Goal: Information Seeking & Learning: Learn about a topic

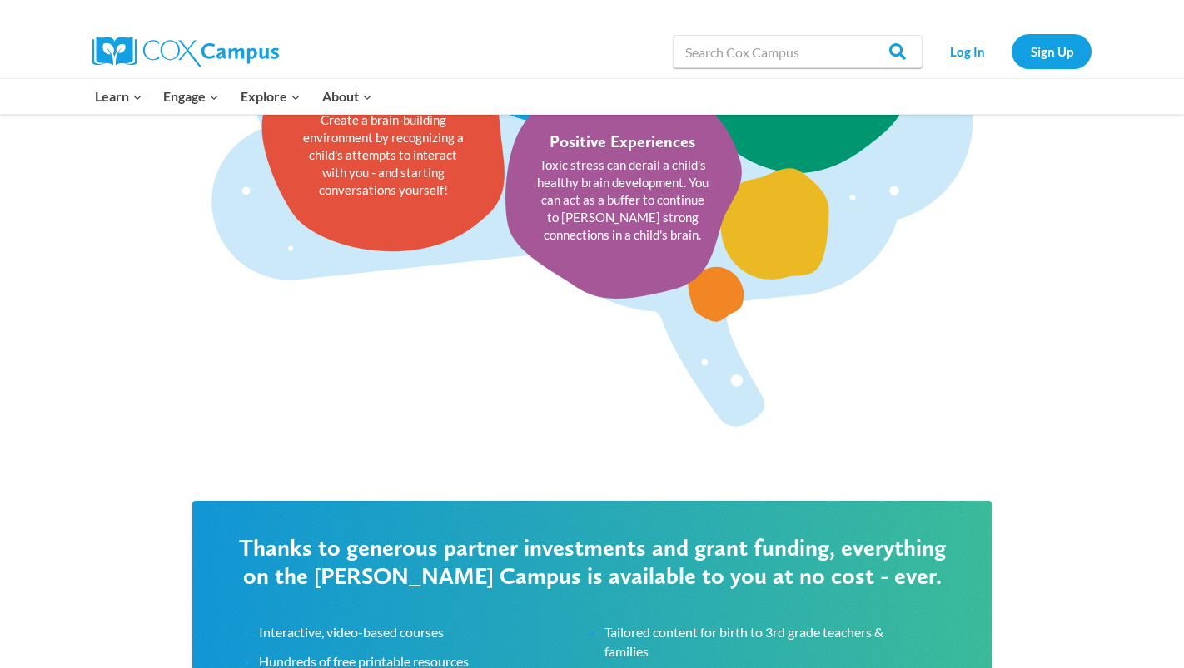
scroll to position [2126, 0]
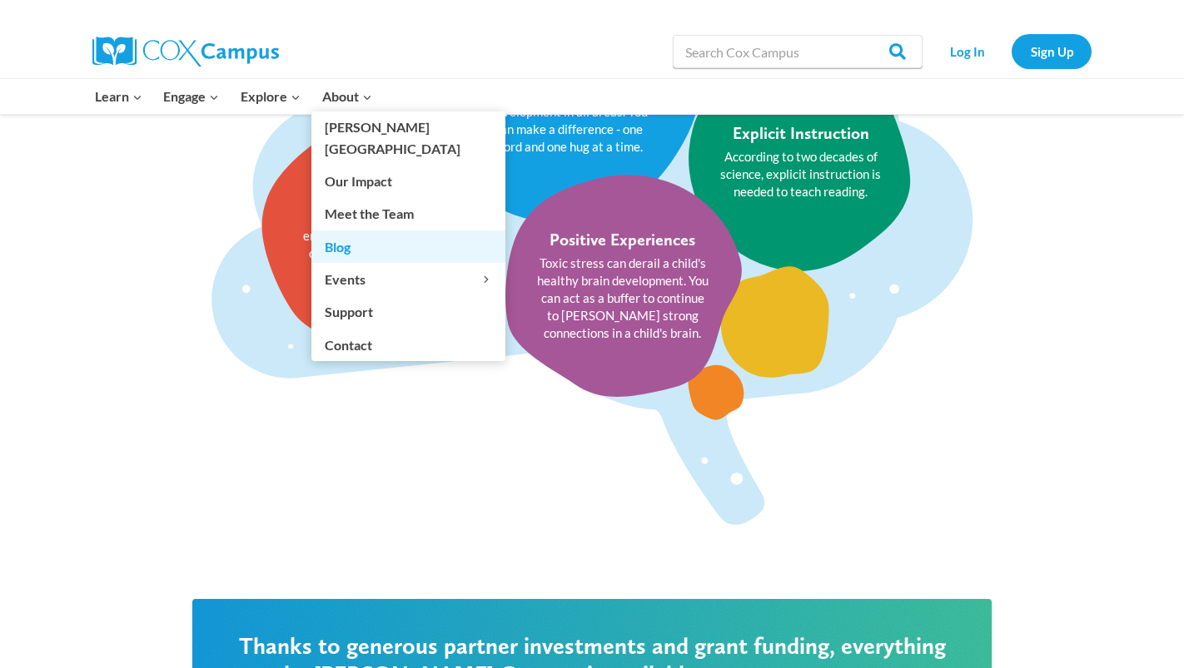
click at [349, 231] on link "Blog" at bounding box center [408, 247] width 194 height 32
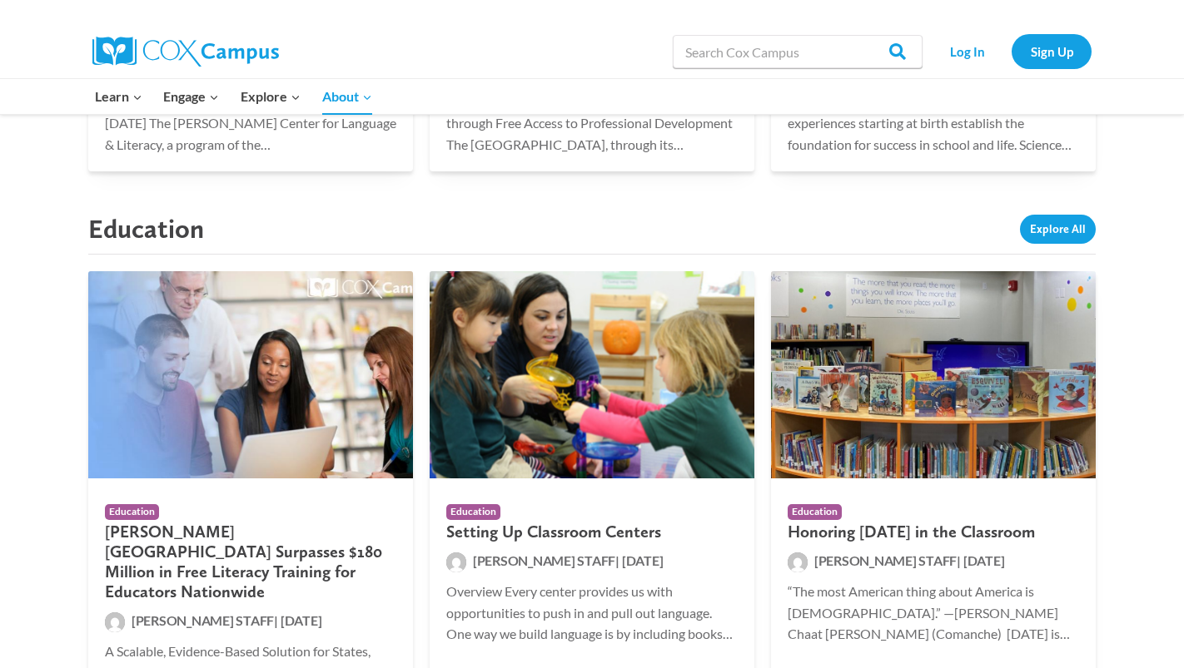
scroll to position [2274, 0]
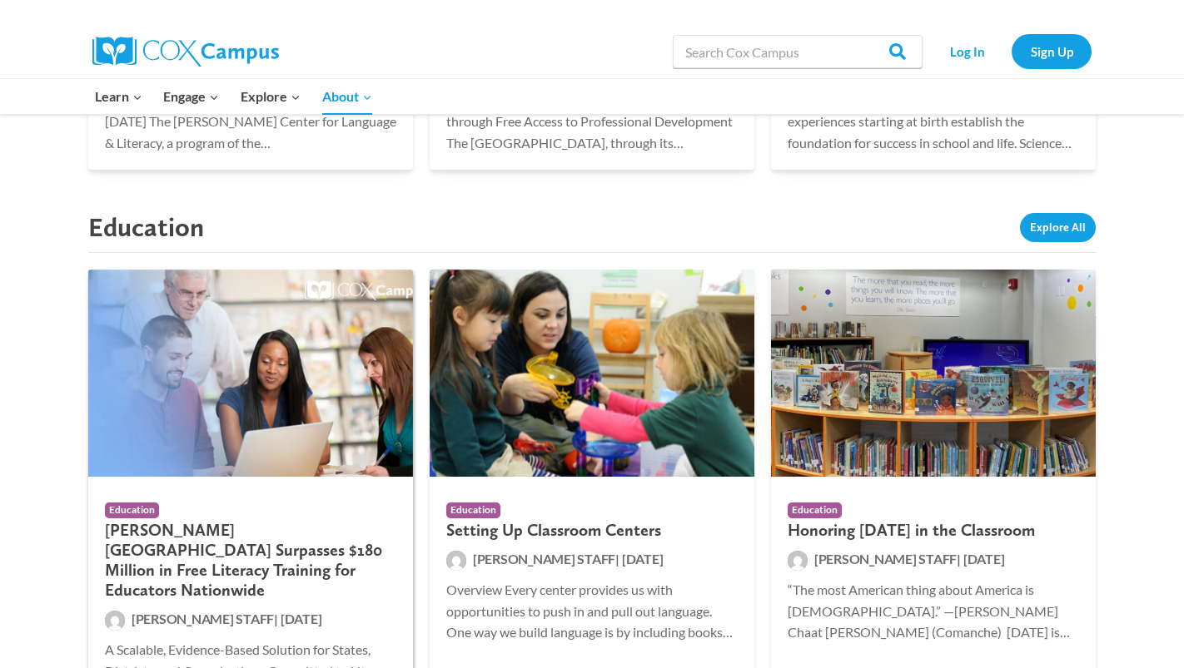
click at [246, 477] on div "Education Cox Campus Surpasses $180 Million in Free Literacy Training for Educa…" at bounding box center [250, 598] width 325 height 243
